Goal: Find contact information: Find contact information

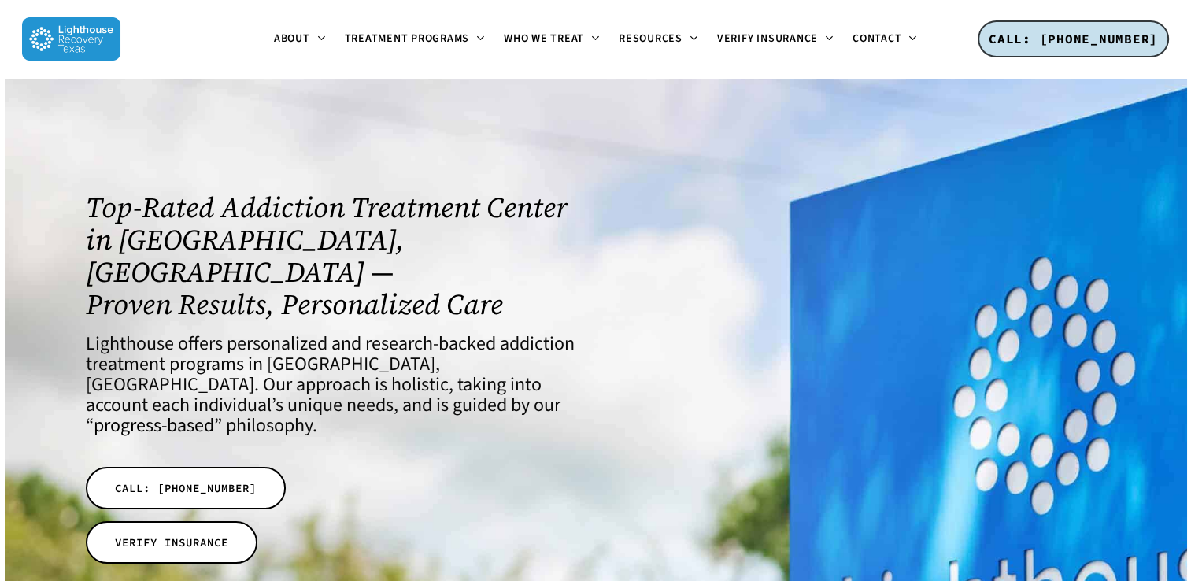
scroll to position [13, 0]
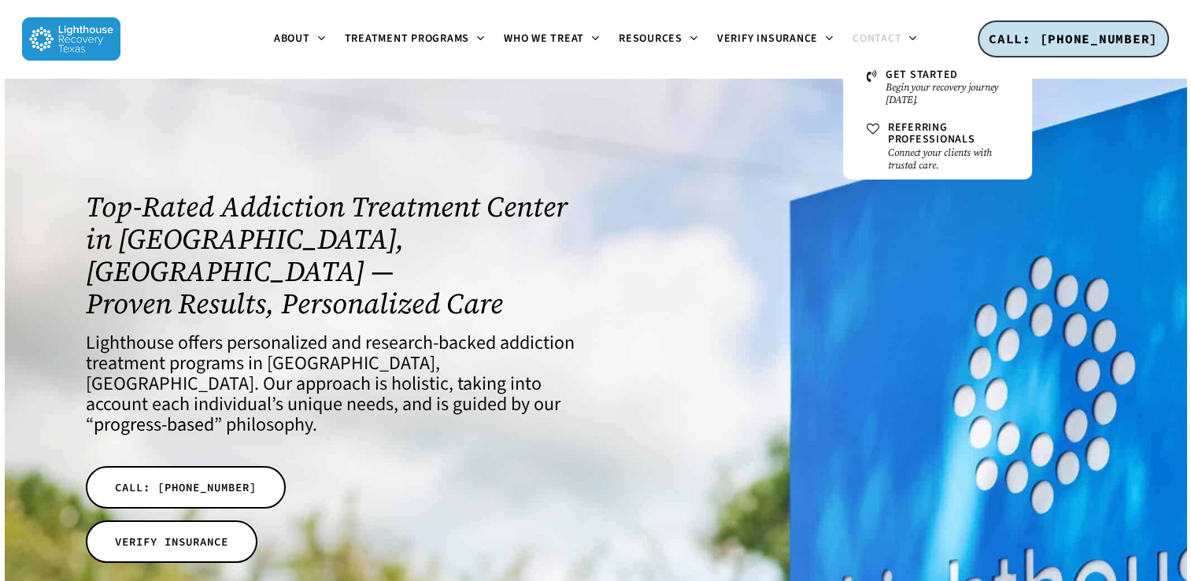
click at [890, 39] on span "Contact" at bounding box center [877, 39] width 49 height 16
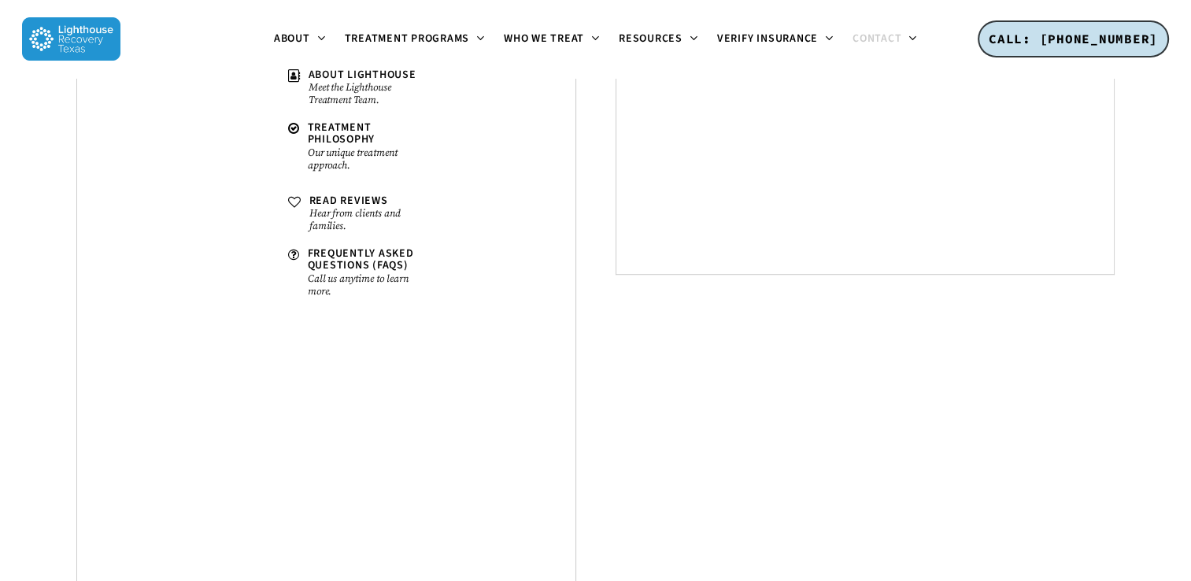
scroll to position [731, 0]
